Goal: Information Seeking & Learning: Learn about a topic

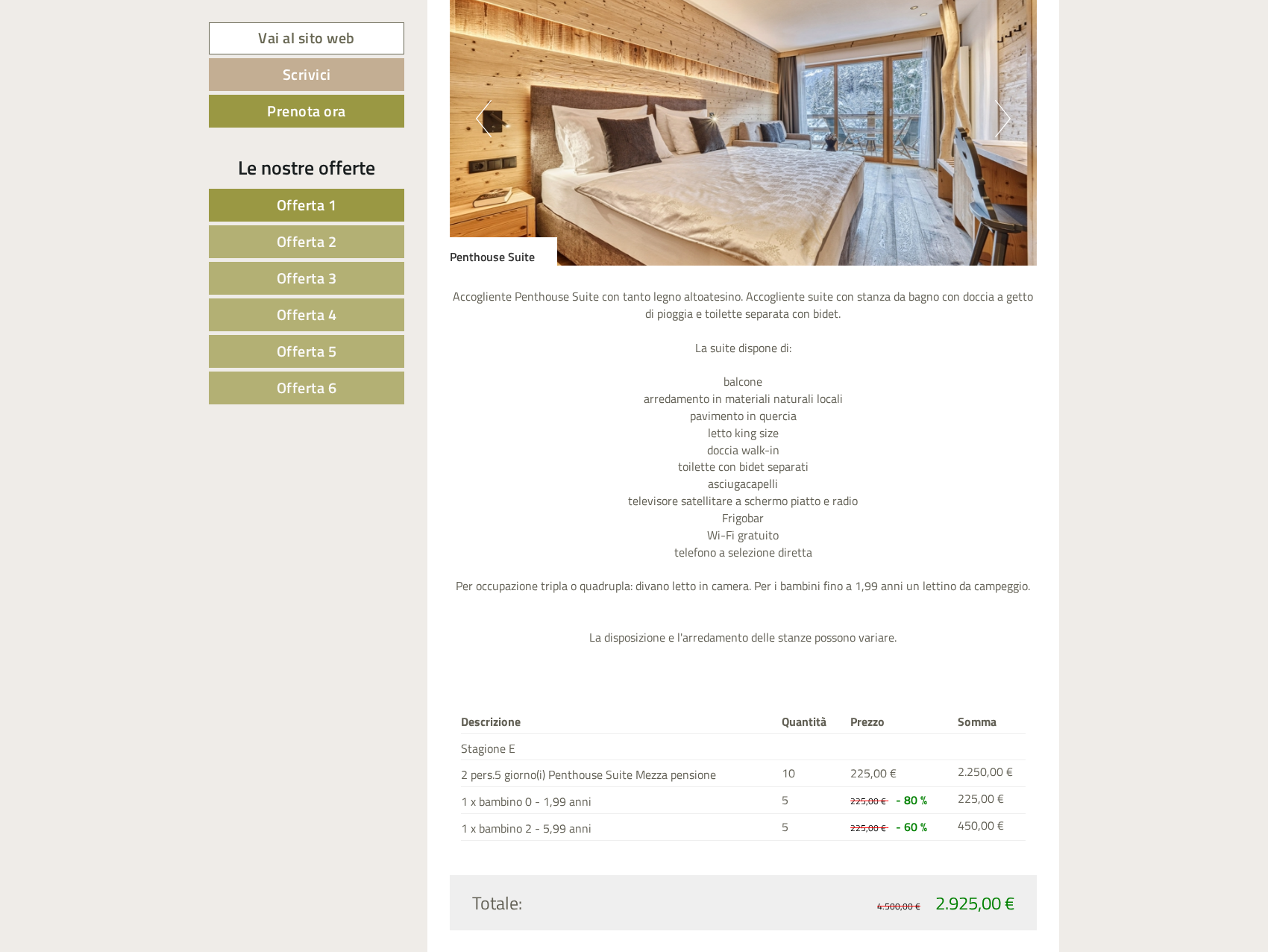
scroll to position [3208, 0]
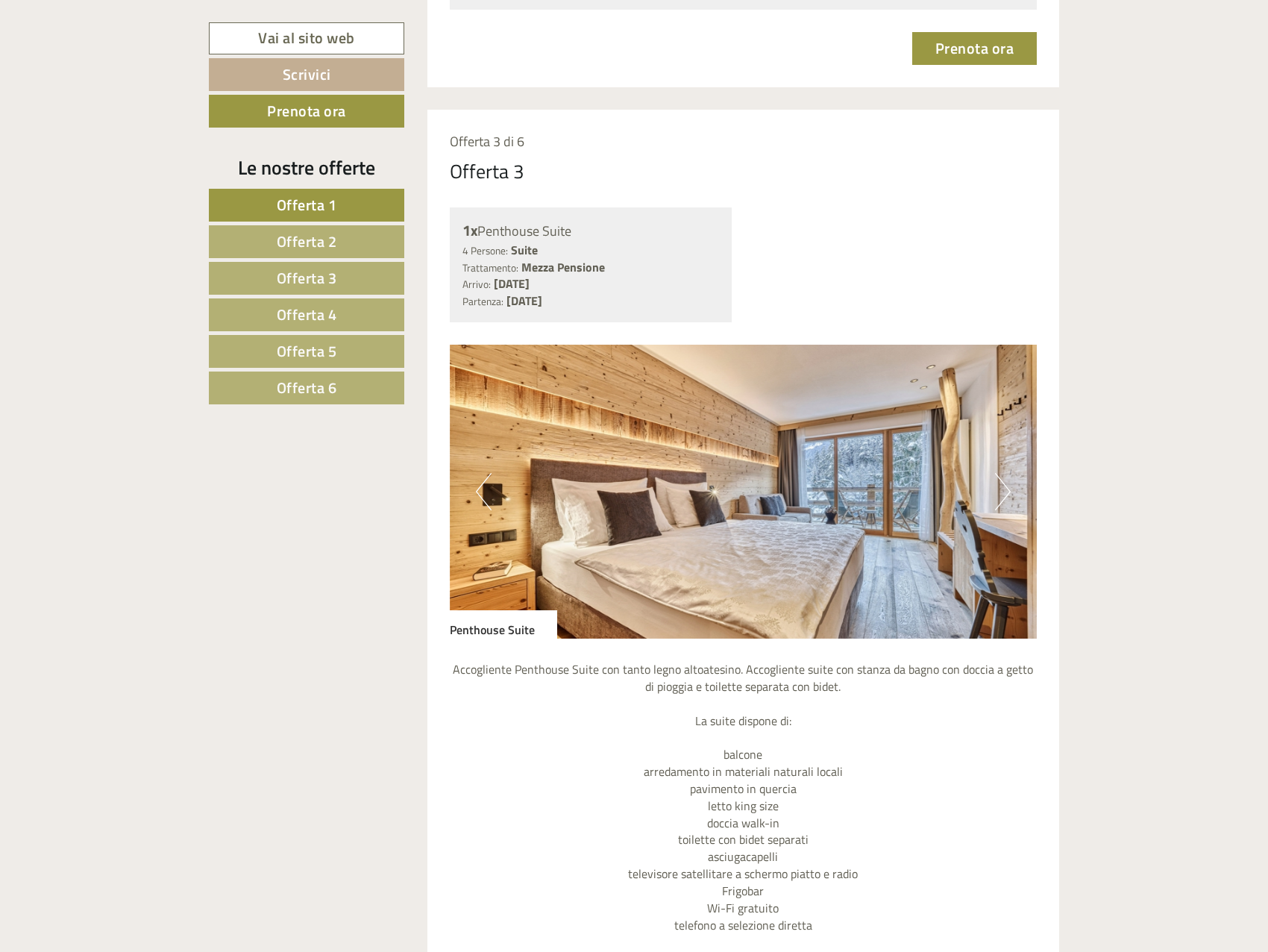
click at [295, 383] on span "Offerta 6" at bounding box center [307, 388] width 60 height 23
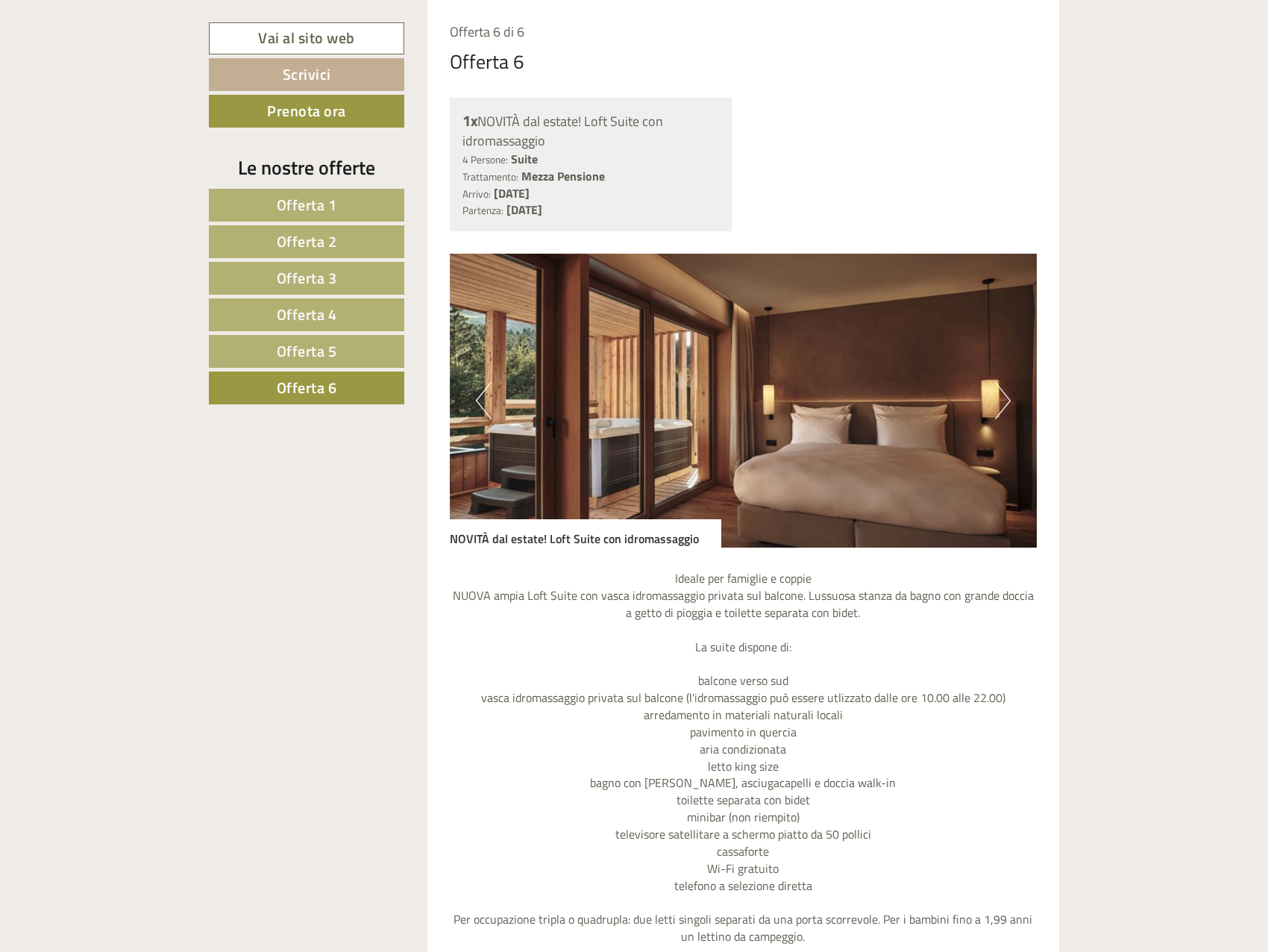
scroll to position [1406, 0]
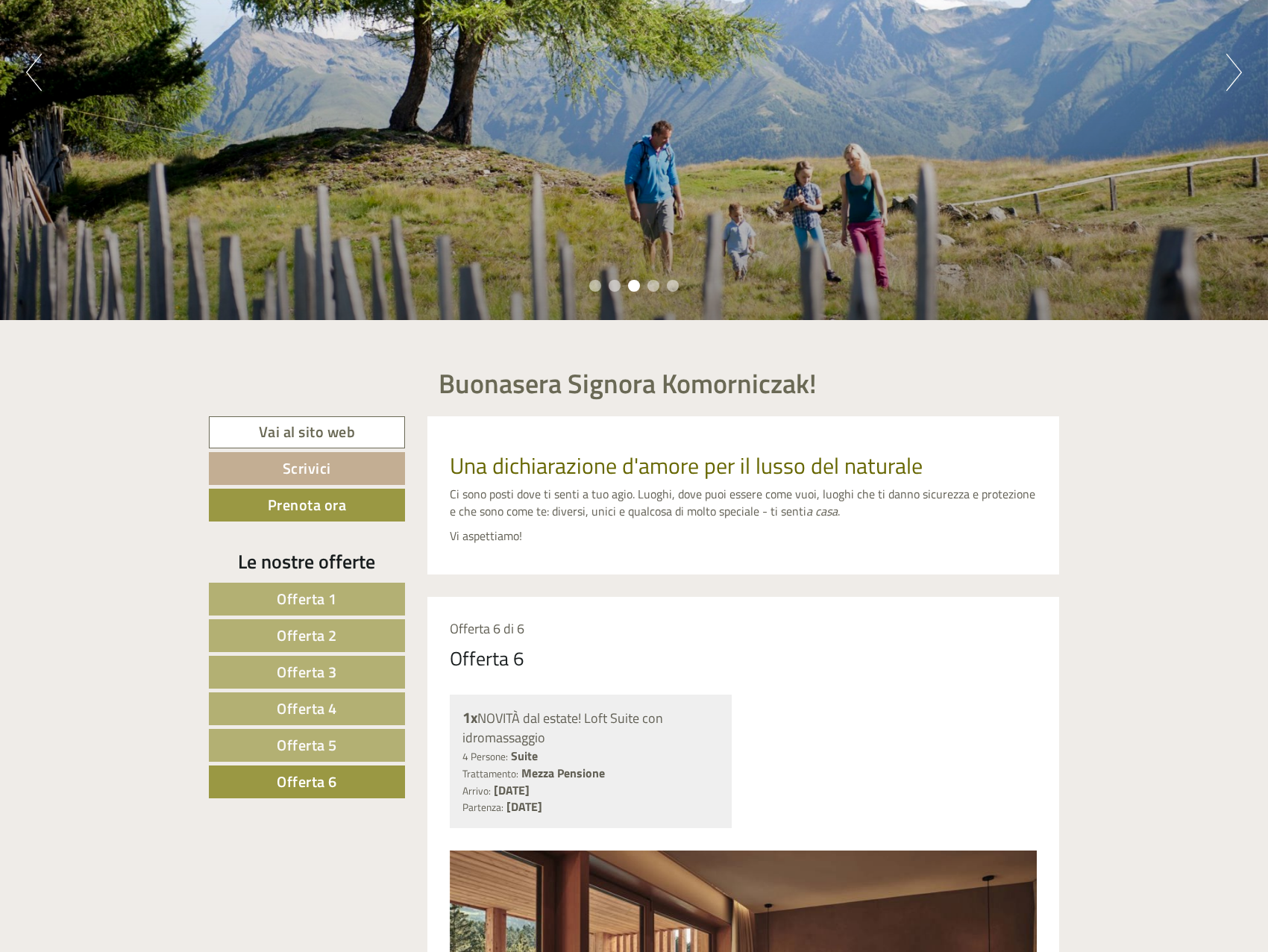
click at [339, 609] on link "Offerta 1" at bounding box center [307, 599] width 196 height 33
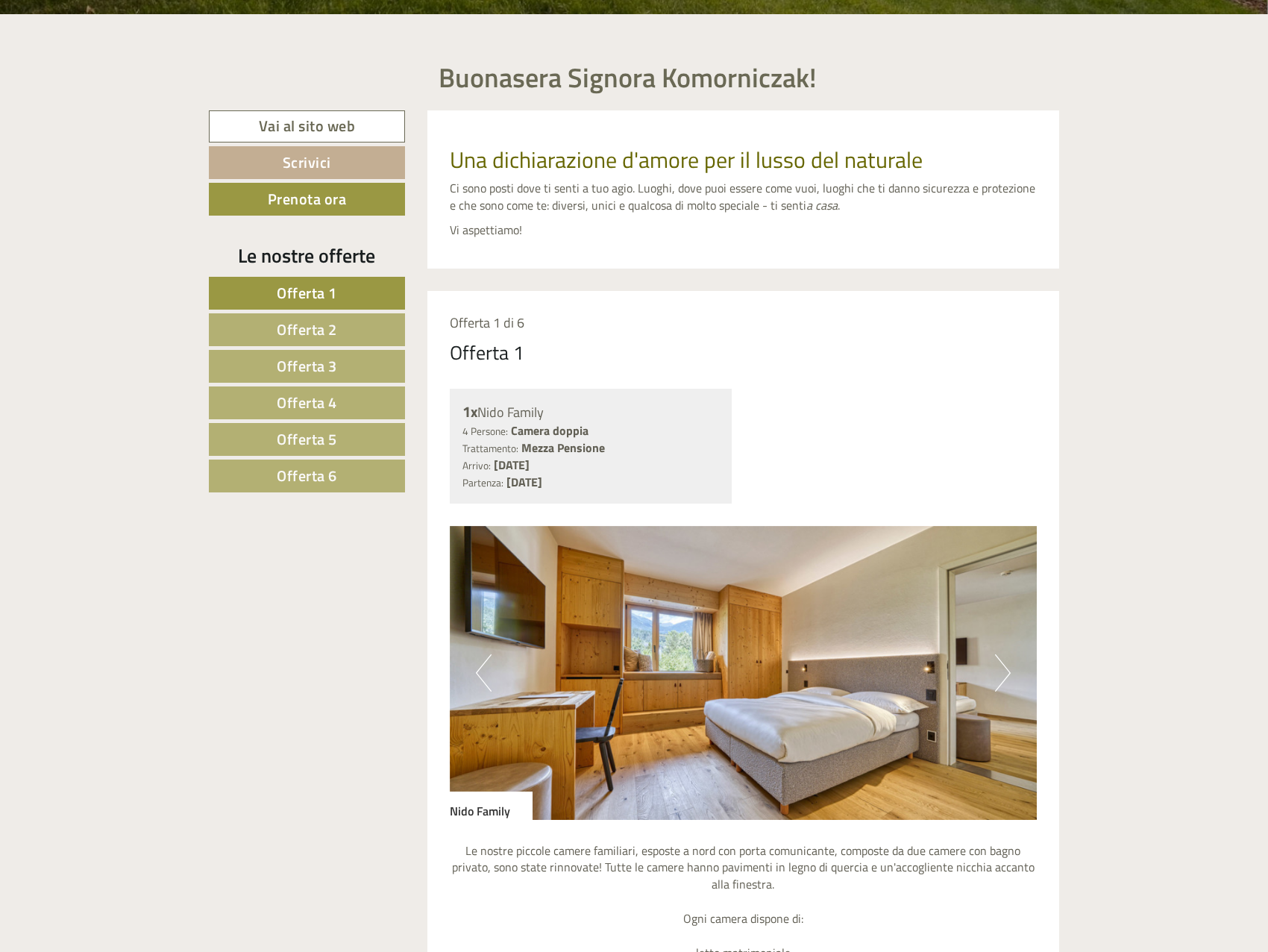
scroll to position [597, 0]
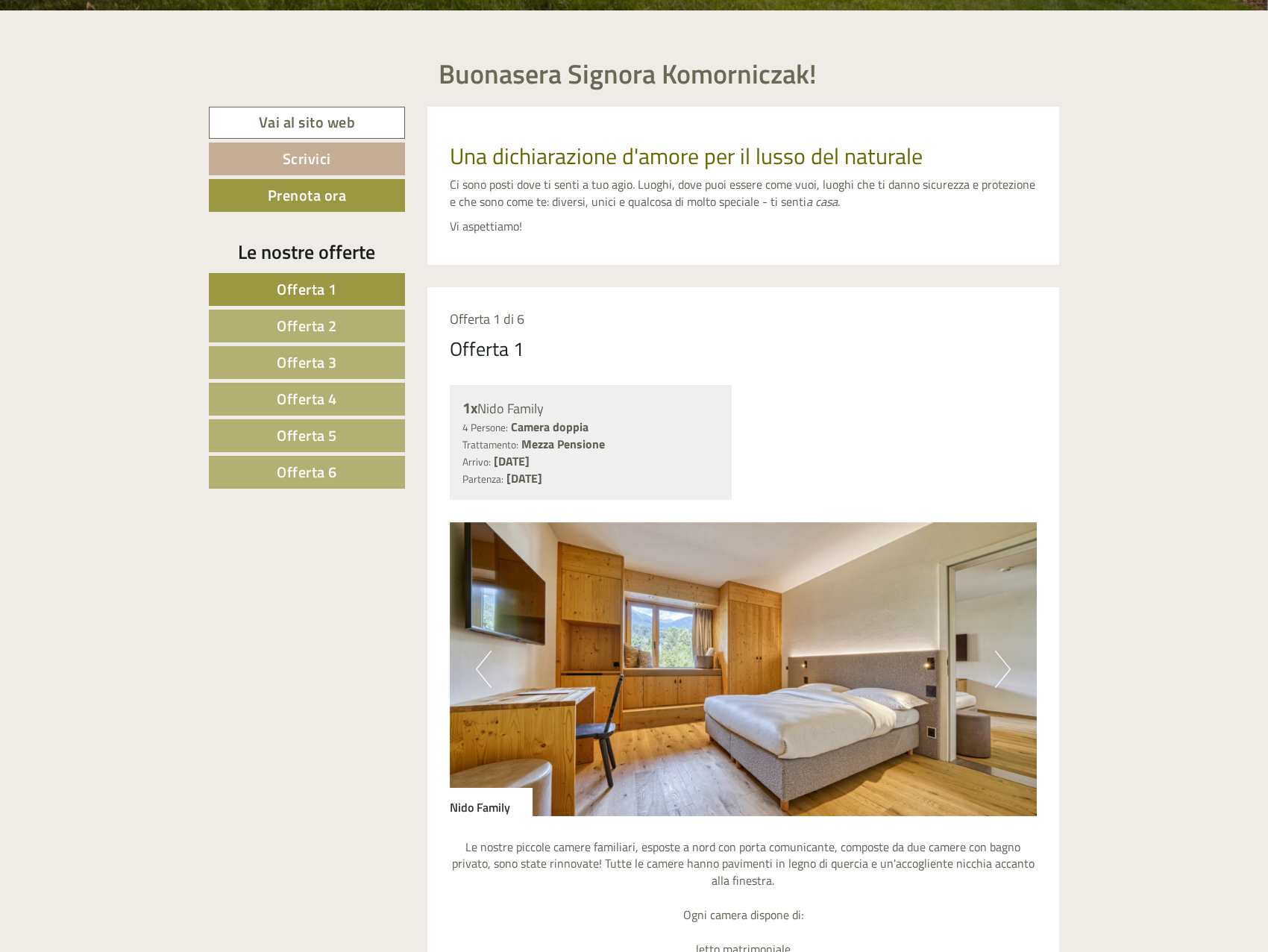
click at [316, 317] on span "Offerta 2" at bounding box center [307, 325] width 60 height 23
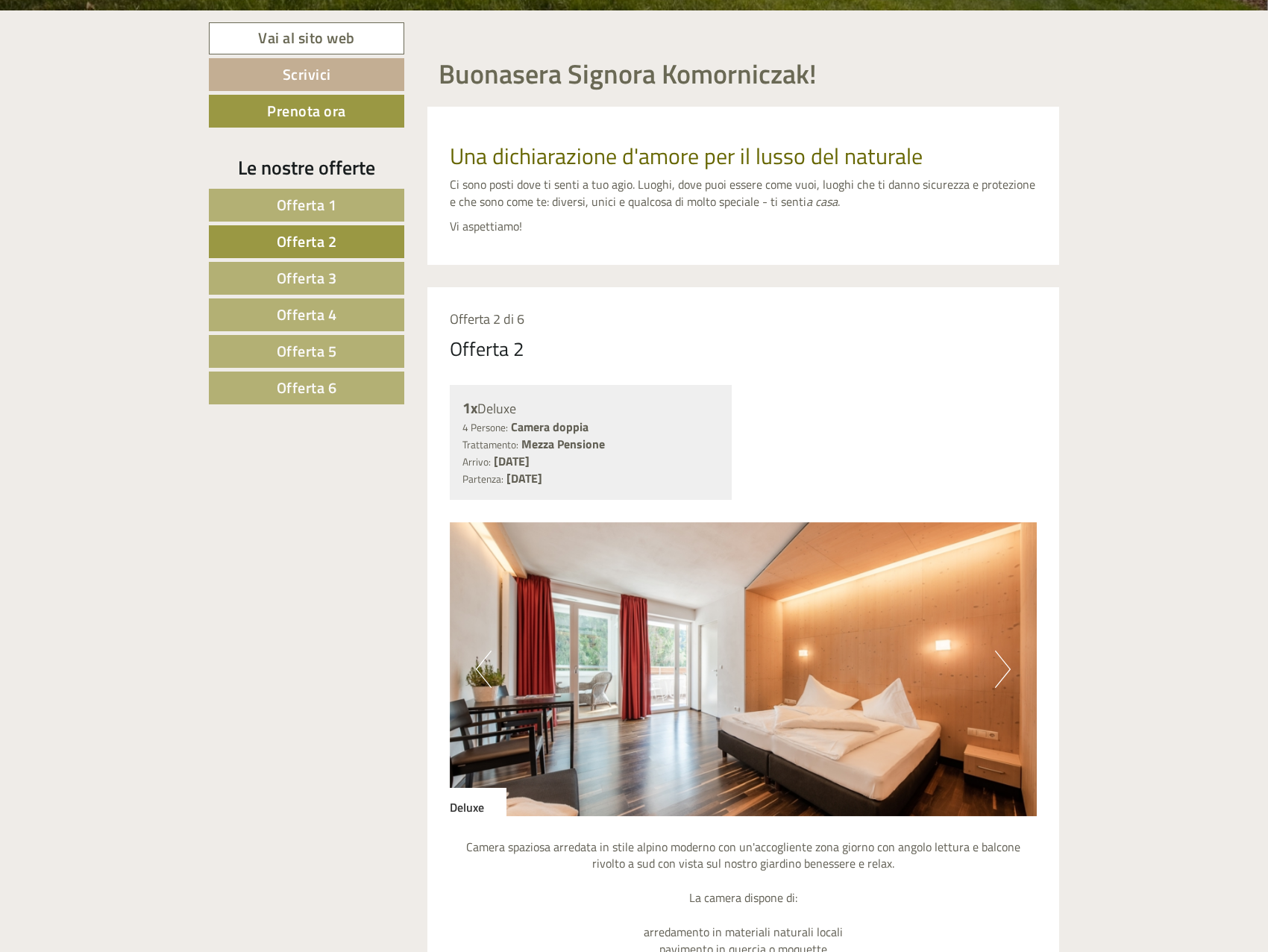
scroll to position [884, 0]
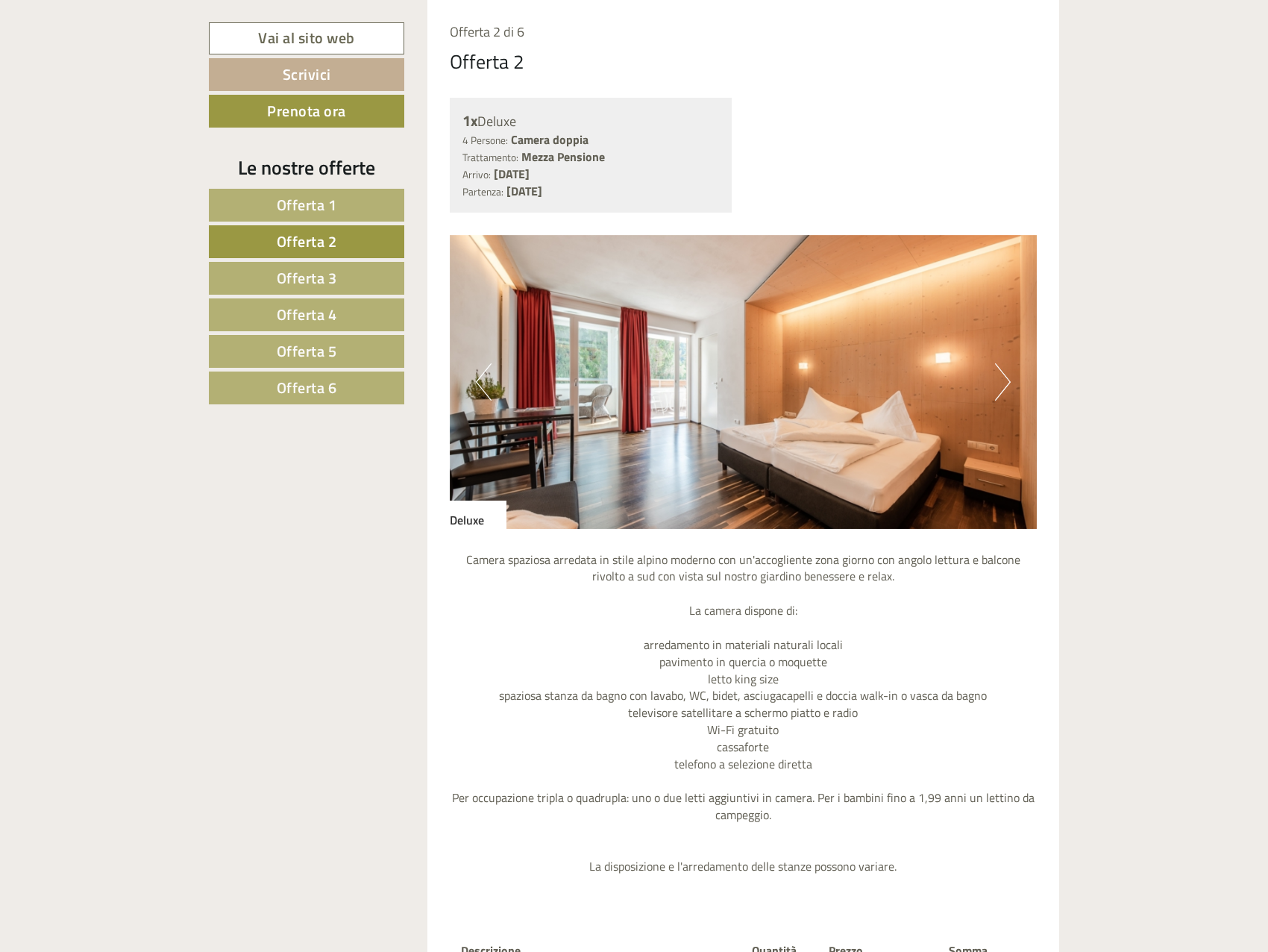
click at [367, 275] on link "Offerta 3" at bounding box center [307, 279] width 195 height 33
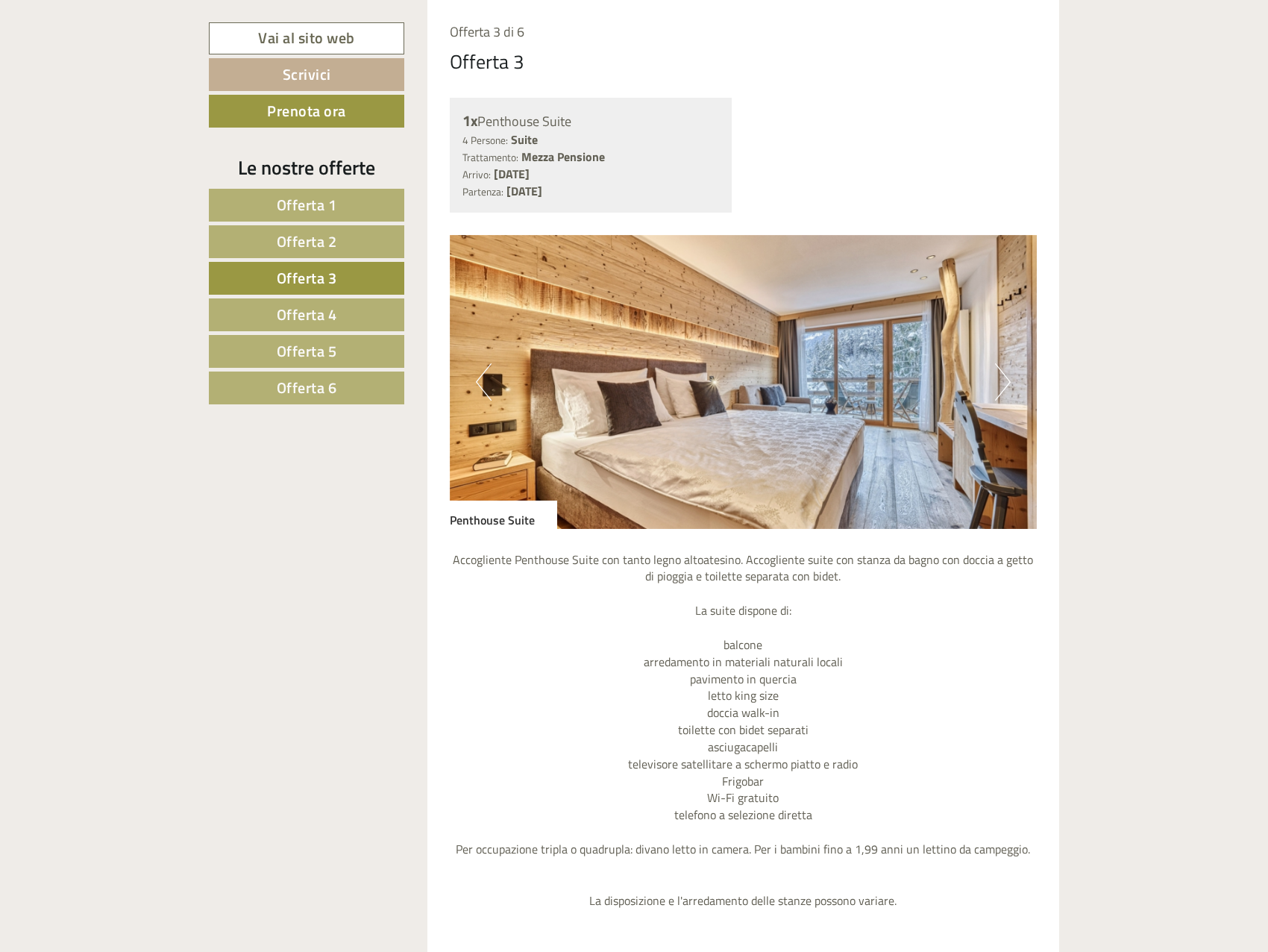
click at [297, 308] on span "Offerta 4" at bounding box center [307, 314] width 60 height 23
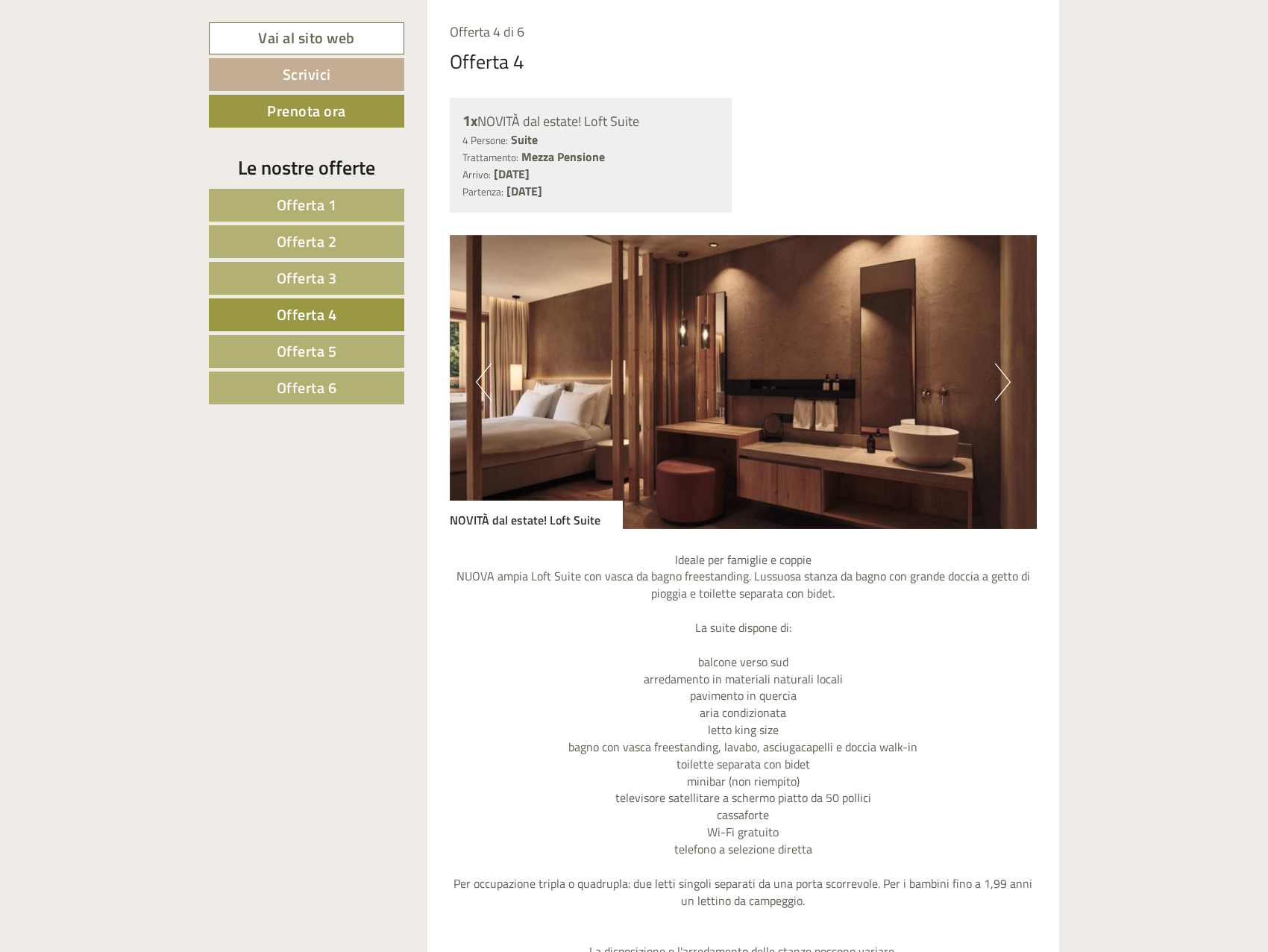
click at [362, 354] on link "Offerta 5" at bounding box center [307, 351] width 195 height 33
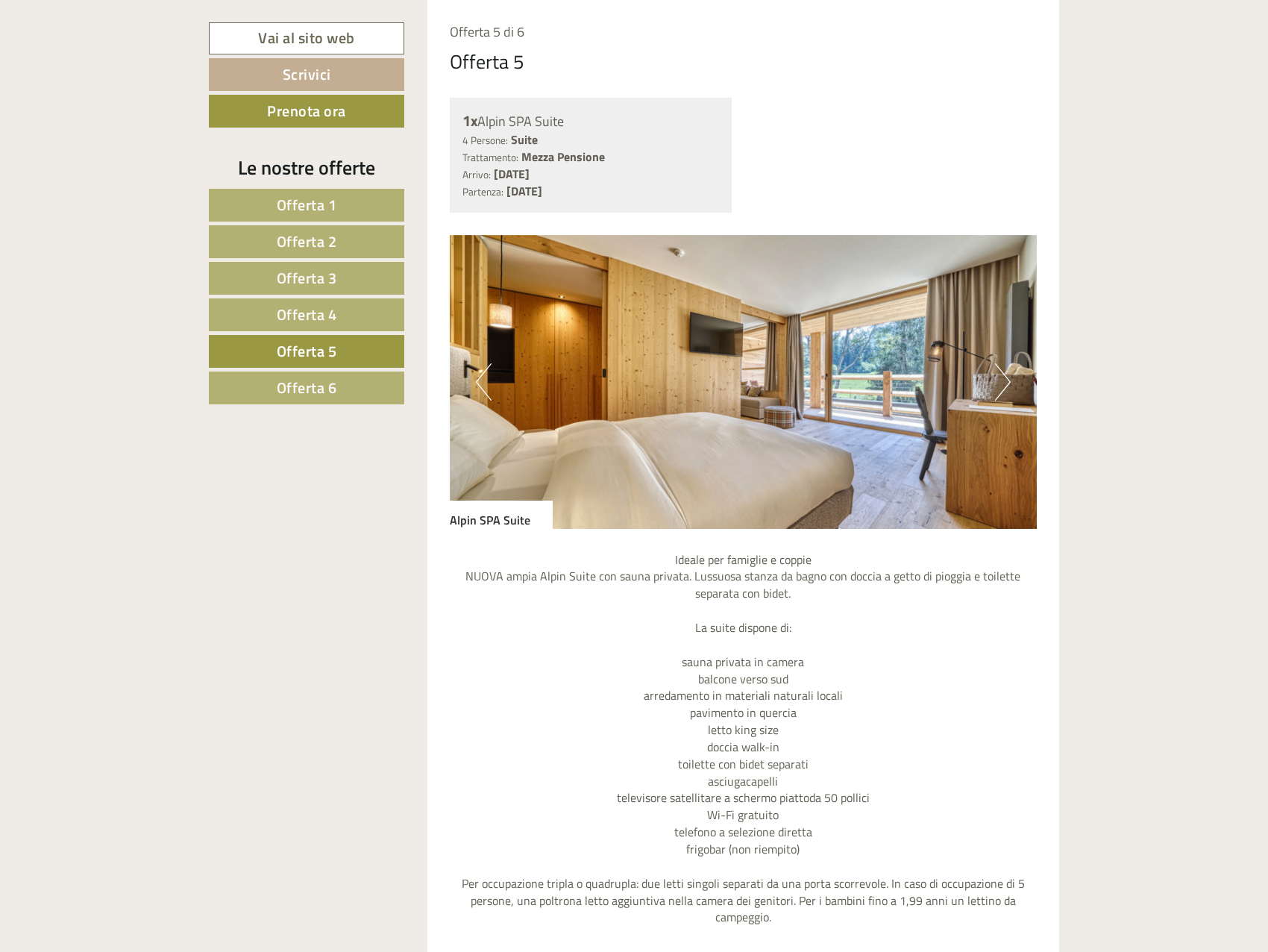
click at [367, 389] on link "Offerta 6" at bounding box center [307, 388] width 195 height 33
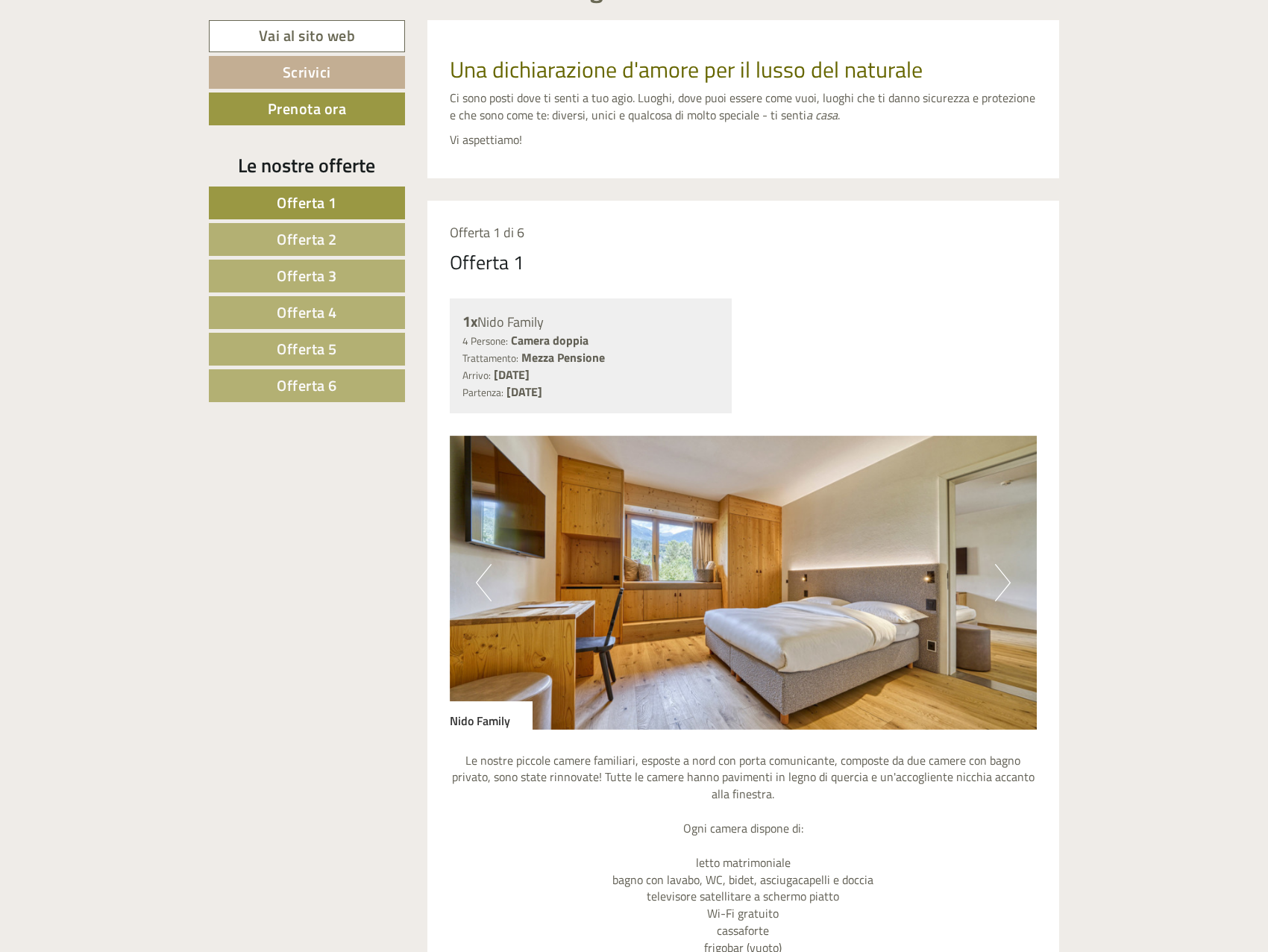
scroll to position [1268, 0]
